Goal: Information Seeking & Learning: Learn about a topic

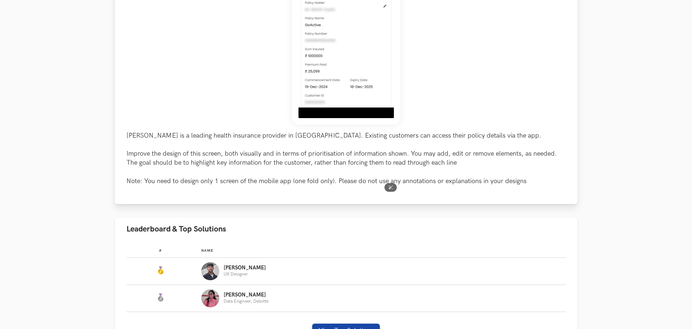
scroll to position [217, 0]
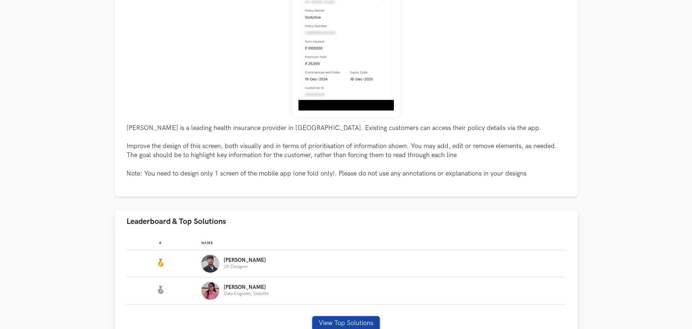
click at [244, 273] on td "Name: Amruth UX Designer" at bounding box center [383, 263] width 364 height 27
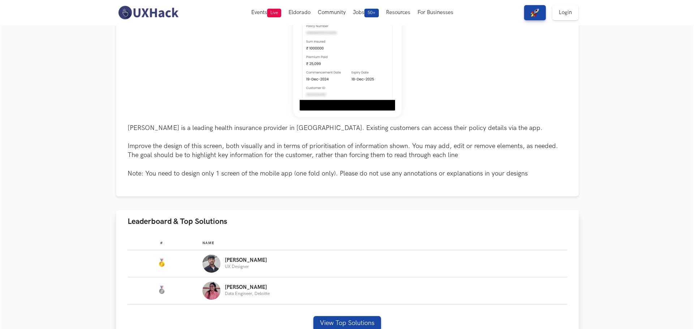
scroll to position [0, 0]
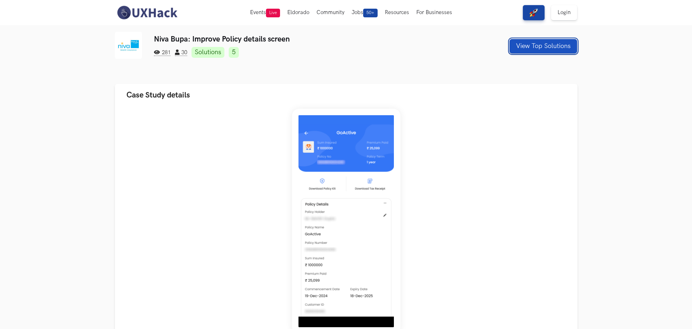
click at [537, 48] on button "View Top Solutions" at bounding box center [544, 46] width 68 height 14
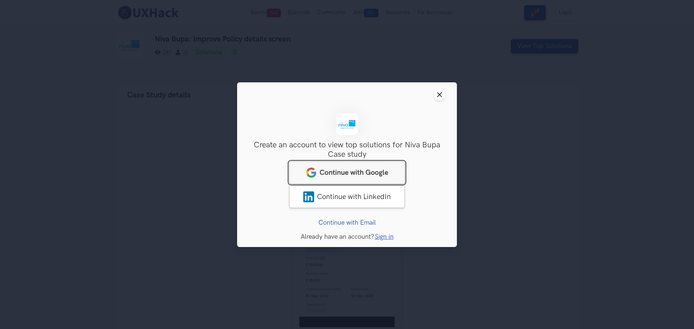
click at [378, 170] on span "Continue with Google" at bounding box center [353, 172] width 69 height 9
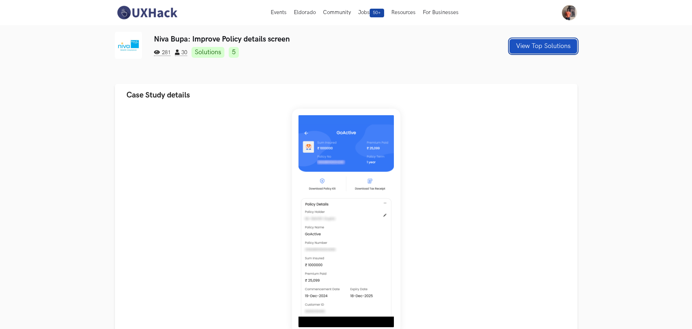
click at [544, 49] on button "View Top Solutions" at bounding box center [544, 46] width 68 height 14
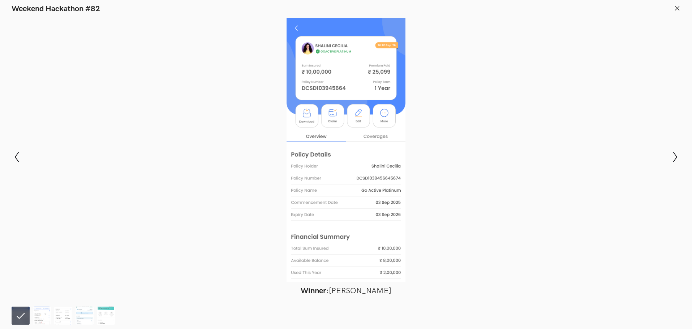
scroll to position [289, 0]
click at [46, 315] on img at bounding box center [42, 316] width 18 height 18
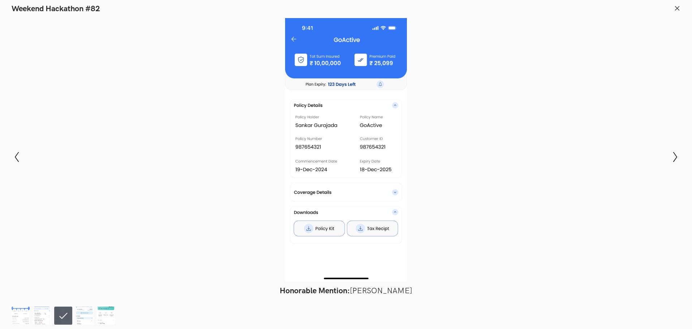
click at [678, 10] on icon at bounding box center [677, 8] width 7 height 7
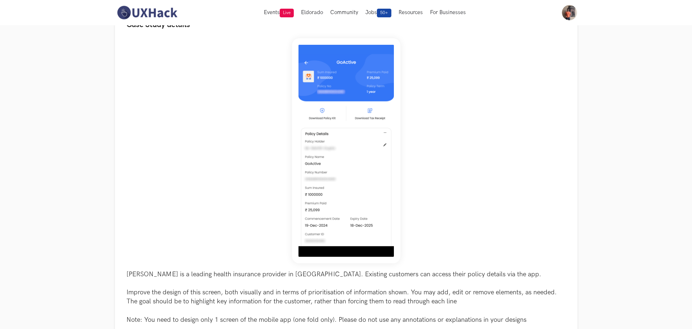
scroll to position [0, 0]
